Goal: Information Seeking & Learning: Learn about a topic

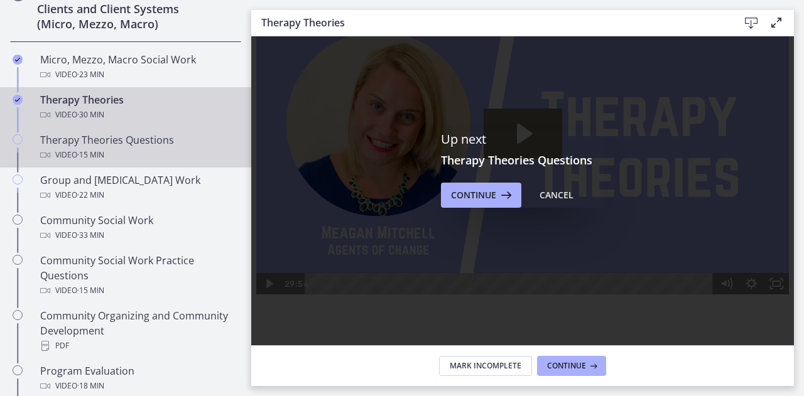
scroll to position [516, 0]
click at [114, 148] on div "Video · 15 min" at bounding box center [138, 154] width 196 height 15
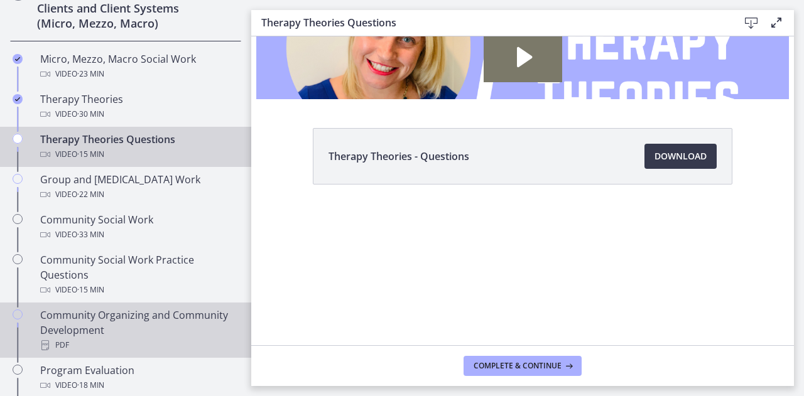
click at [161, 320] on div "Community Organizing and Community Development PDF" at bounding box center [138, 330] width 196 height 45
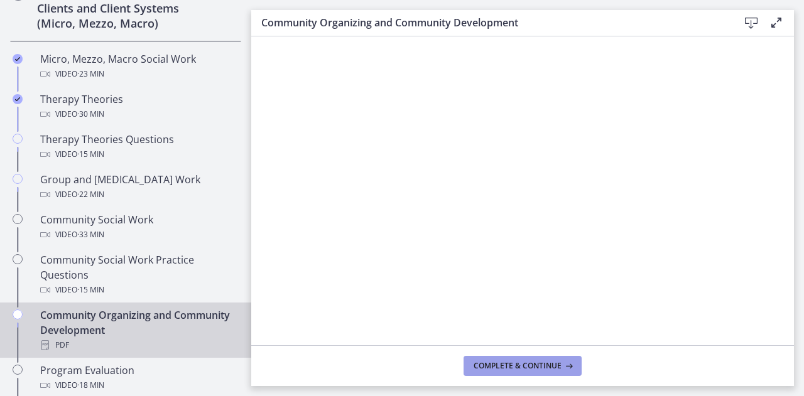
click at [506, 358] on button "Complete & continue" at bounding box center [523, 366] width 118 height 20
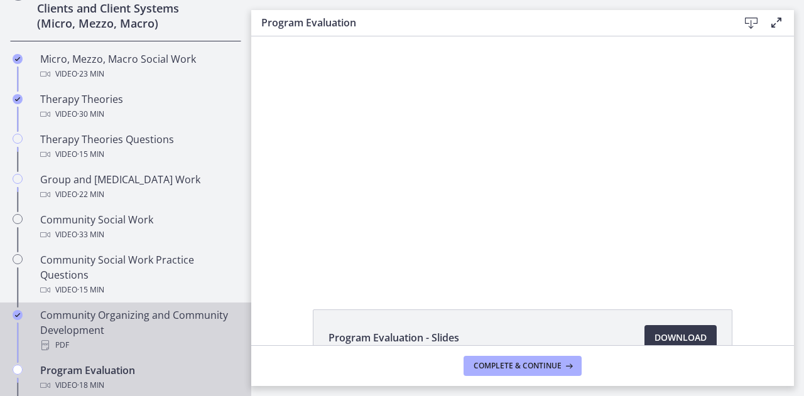
click at [94, 317] on div "Community Organizing and Community Development PDF" at bounding box center [138, 330] width 196 height 45
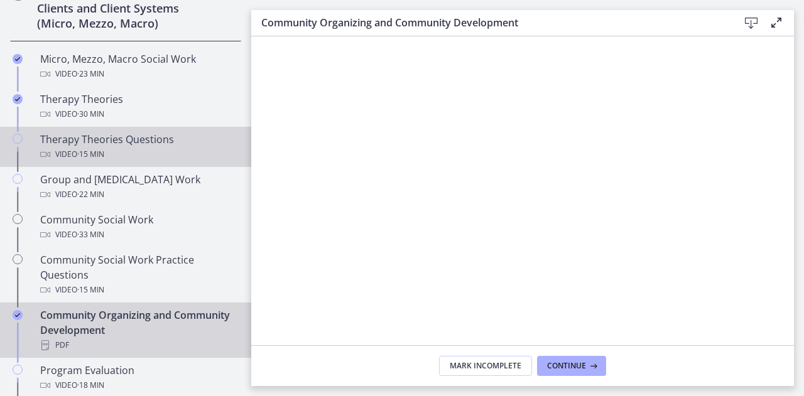
click at [122, 137] on div "Therapy Theories Questions Video · 15 min" at bounding box center [138, 147] width 196 height 30
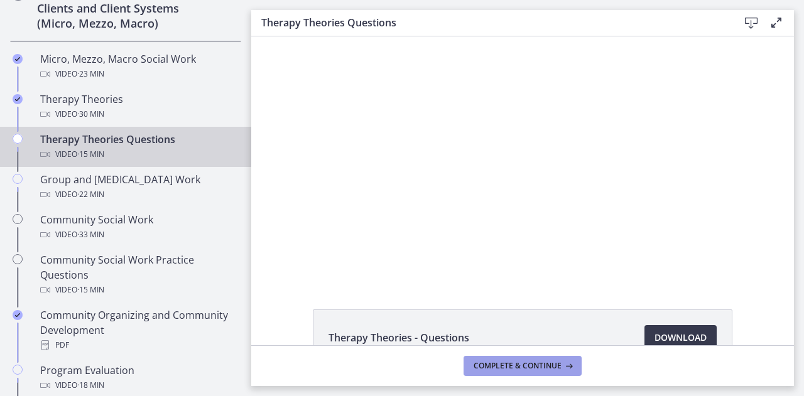
click at [505, 359] on button "Complete & continue" at bounding box center [523, 366] width 118 height 20
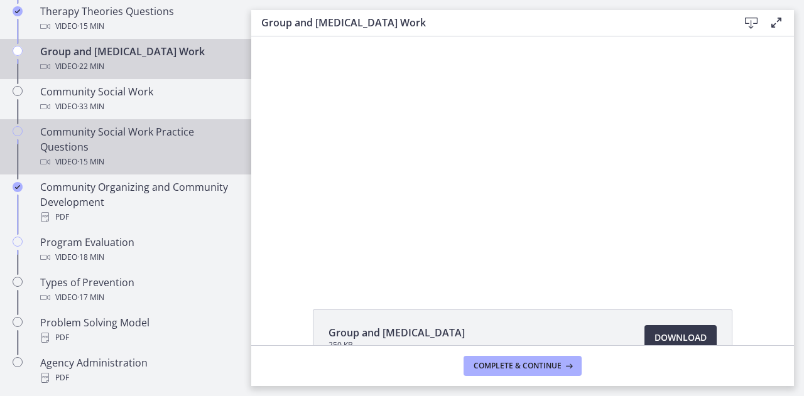
scroll to position [645, 0]
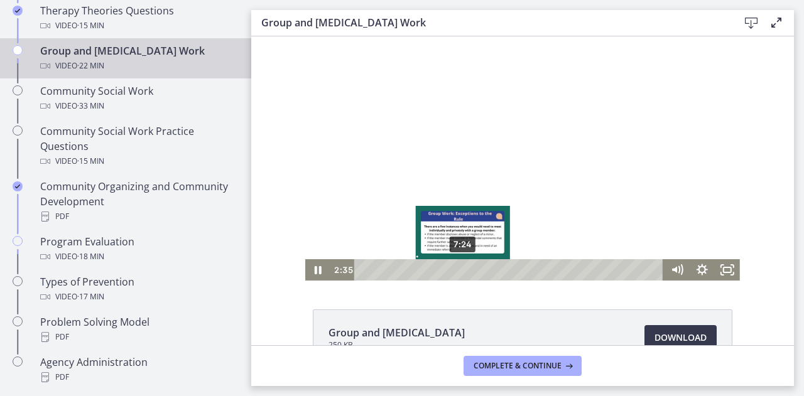
click at [459, 270] on div "7:24" at bounding box center [511, 270] width 295 height 21
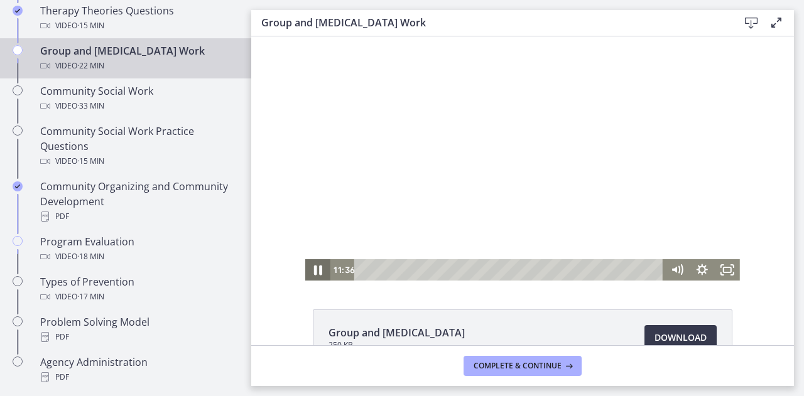
click at [309, 276] on icon "Pause" at bounding box center [318, 271] width 30 height 26
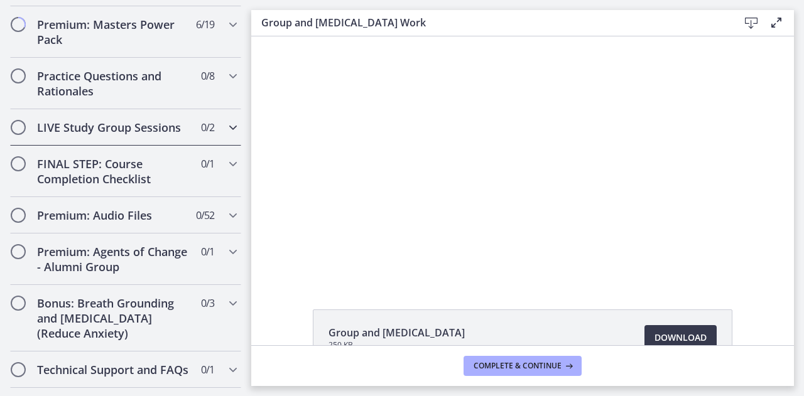
scroll to position [1024, 0]
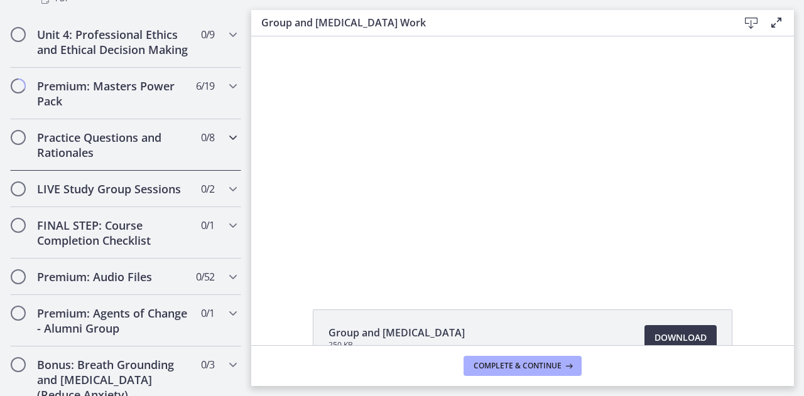
click at [119, 150] on h2 "Practice Questions and Rationales" at bounding box center [113, 145] width 153 height 30
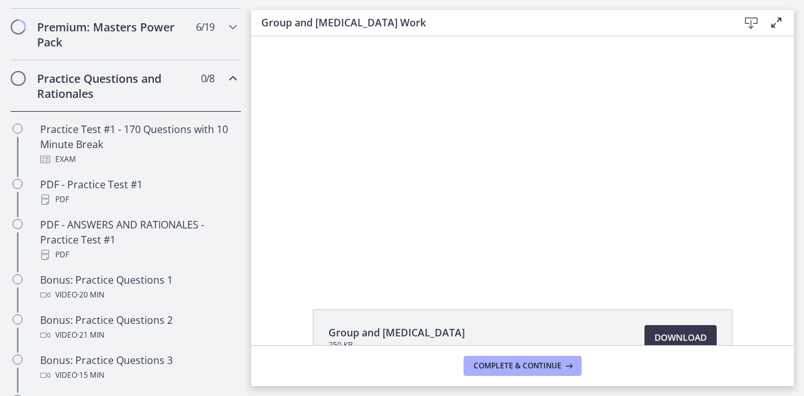
scroll to position [599, 0]
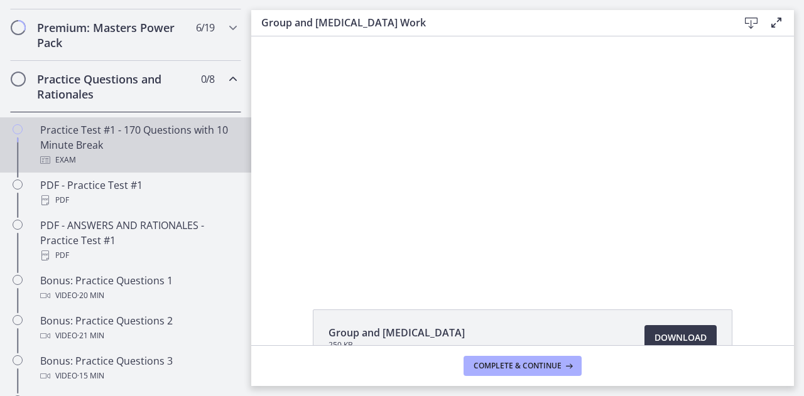
click at [121, 151] on div "Practice Test #1 - 170 Questions with 10 Minute Break Exam" at bounding box center [138, 145] width 196 height 45
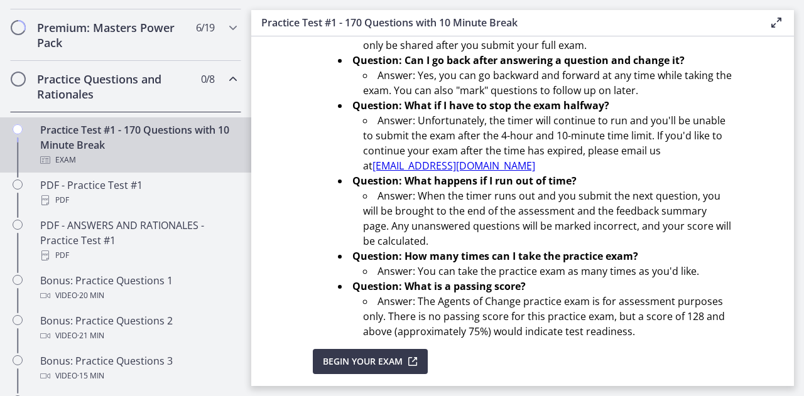
scroll to position [495, 0]
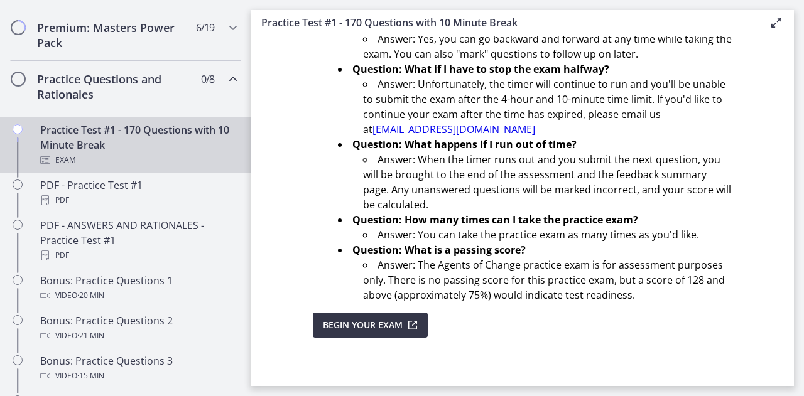
click at [358, 319] on span "Begin Your Exam" at bounding box center [363, 325] width 80 height 15
